Goal: Transaction & Acquisition: Purchase product/service

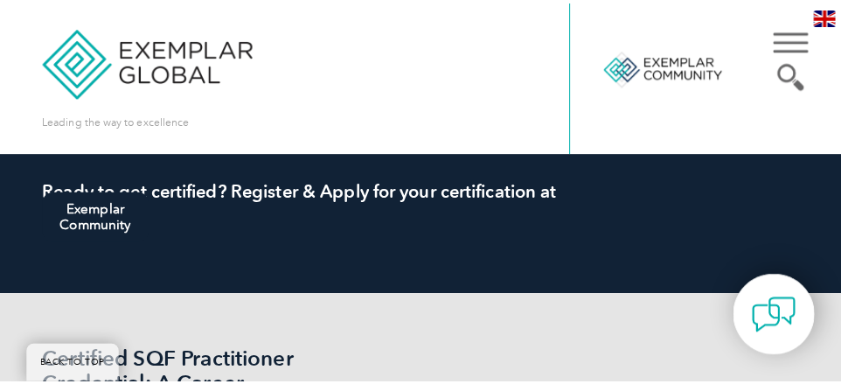
scroll to position [479, 0]
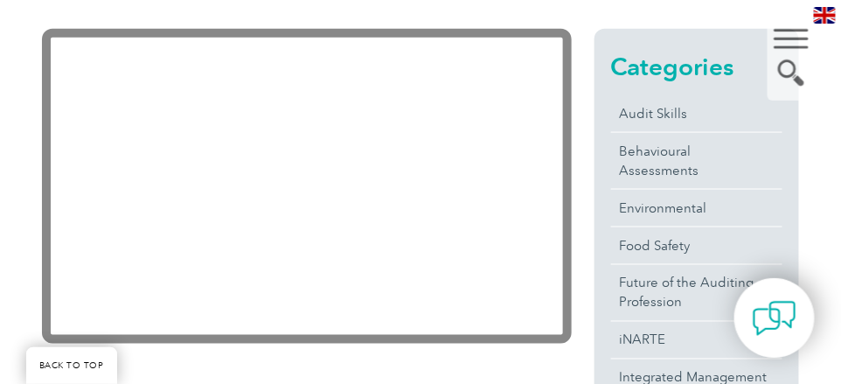
scroll to position [490, 0]
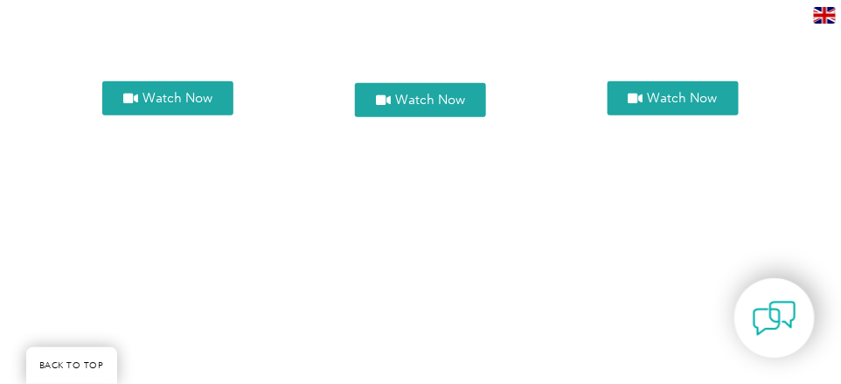
scroll to position [1731, 0]
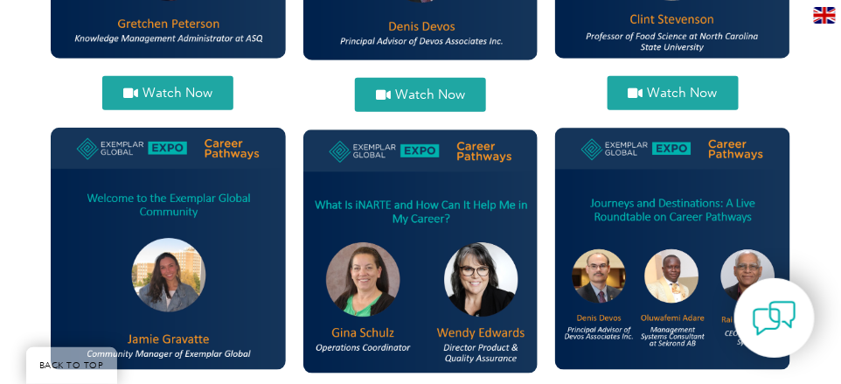
click at [659, 79] on link "Watch Now" at bounding box center [673, 93] width 131 height 34
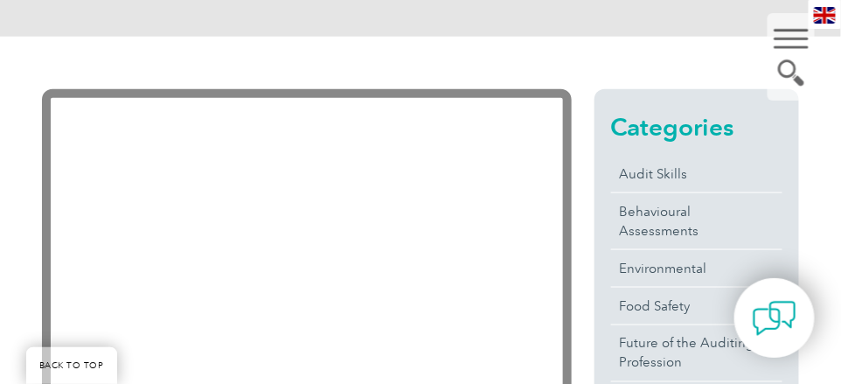
scroll to position [490, 0]
